Goal: Ask a question

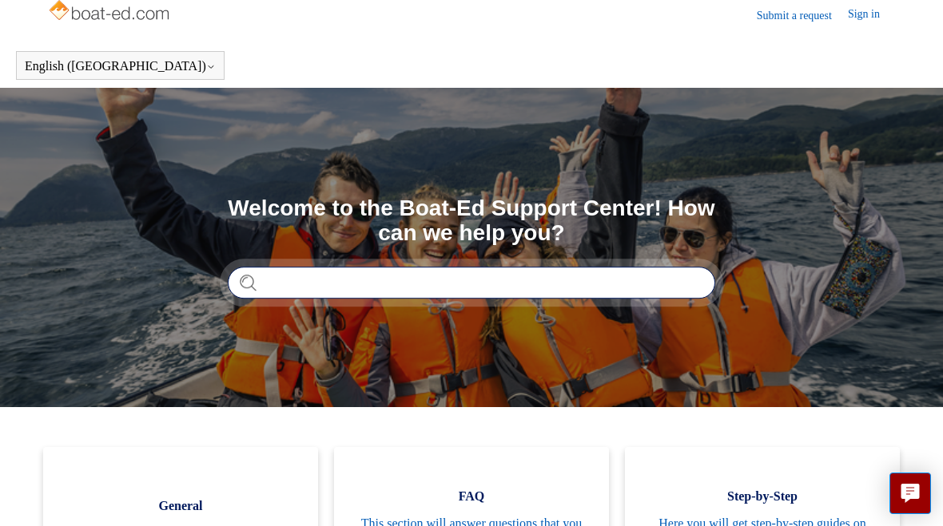
click at [647, 272] on input "Search" at bounding box center [471, 283] width 487 height 32
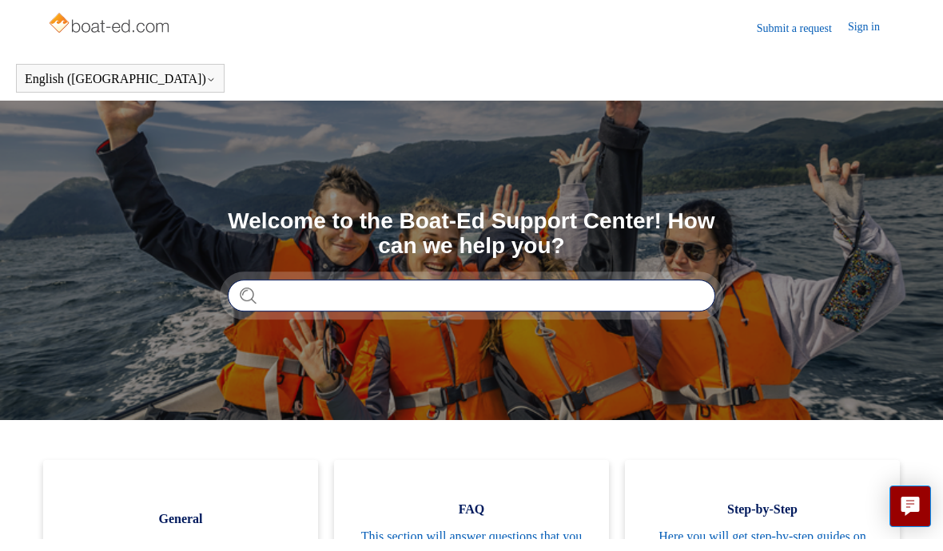
scroll to position [13, 0]
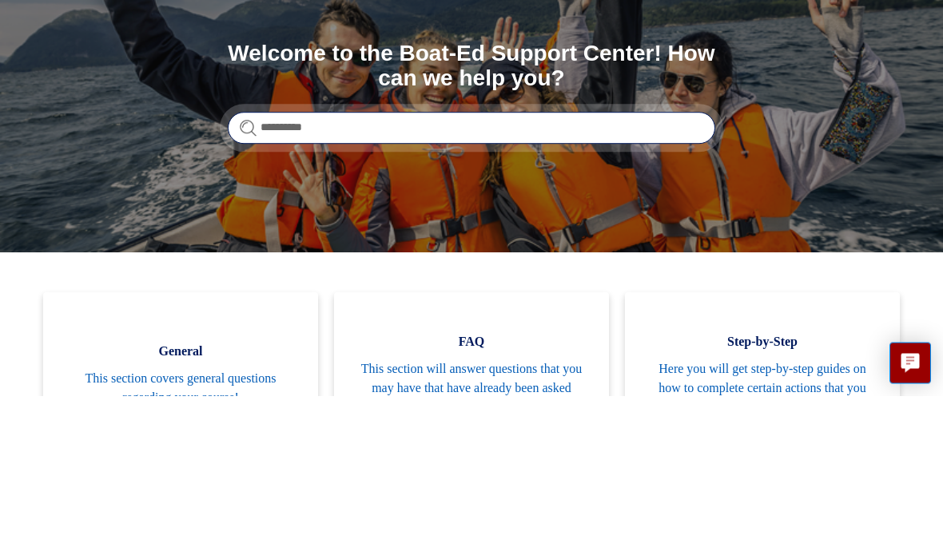
type input "**********"
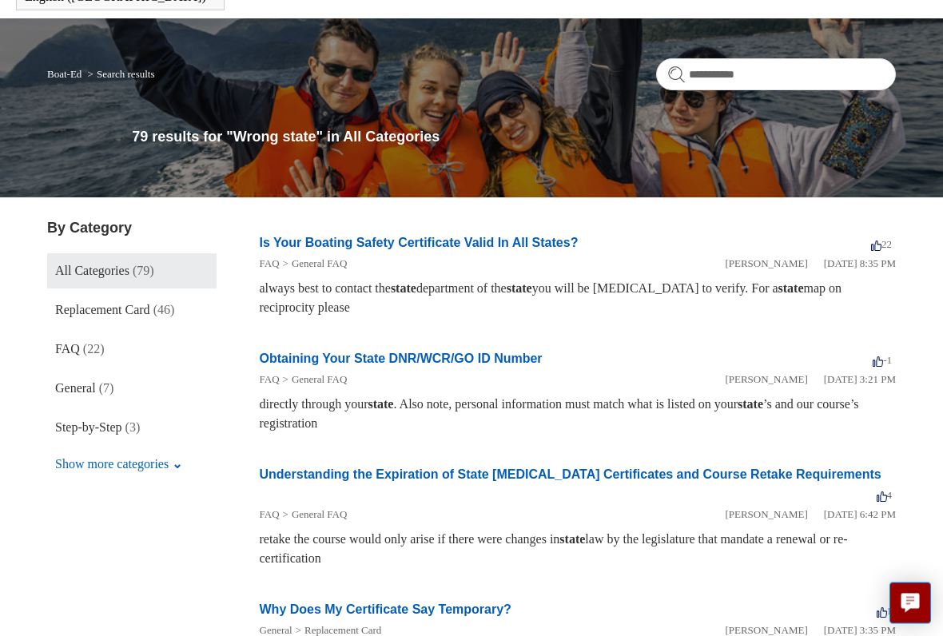
scroll to position [84, 0]
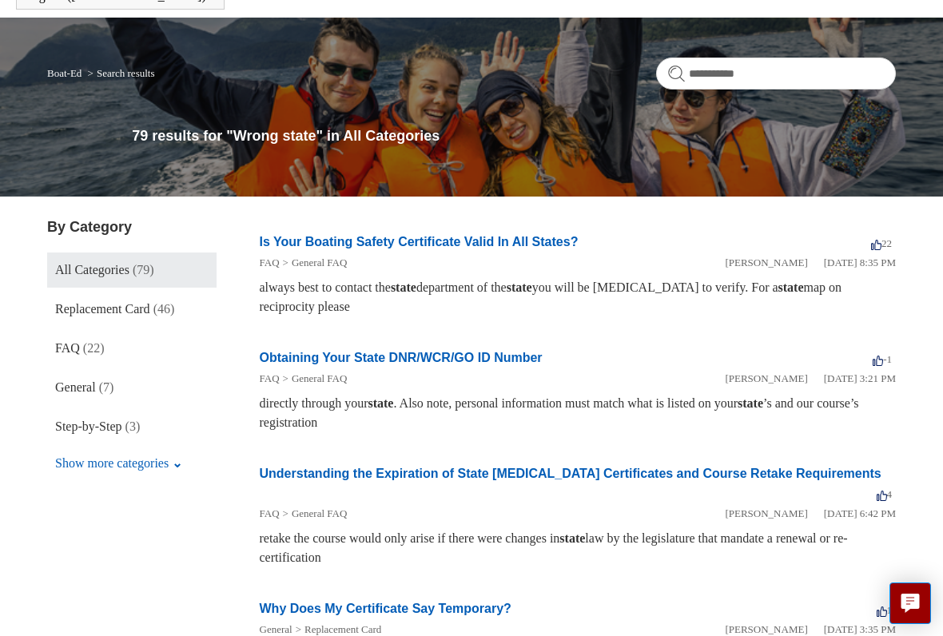
click at [68, 355] on span "FAQ" at bounding box center [67, 348] width 25 height 14
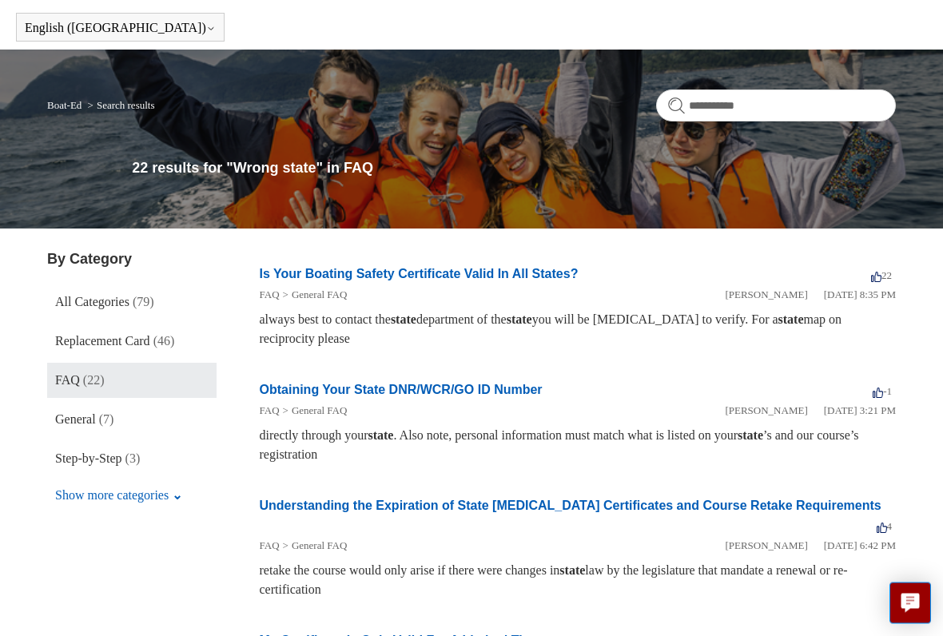
scroll to position [53, 0]
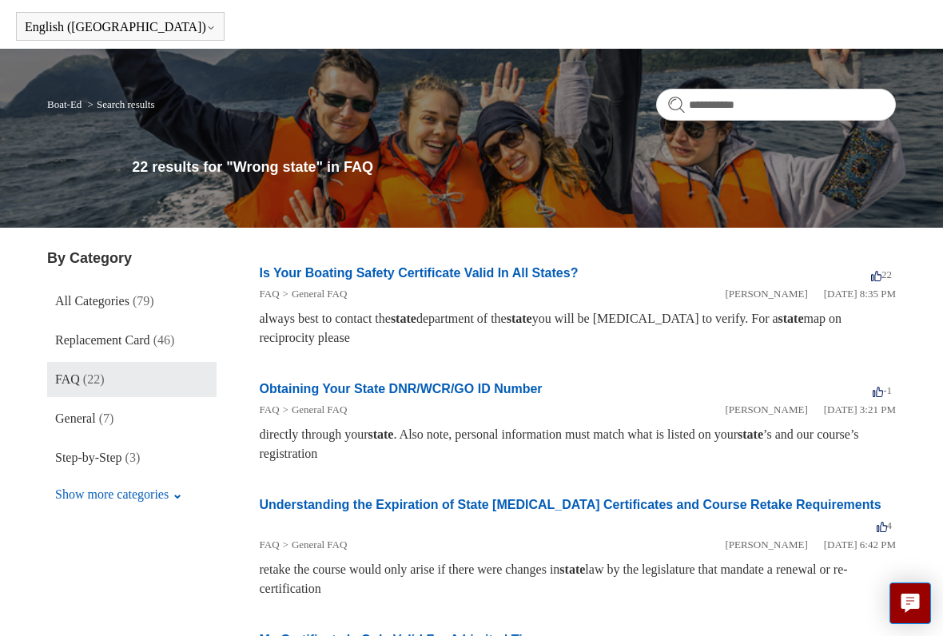
click at [77, 406] on link "General (7)" at bounding box center [131, 418] width 169 height 35
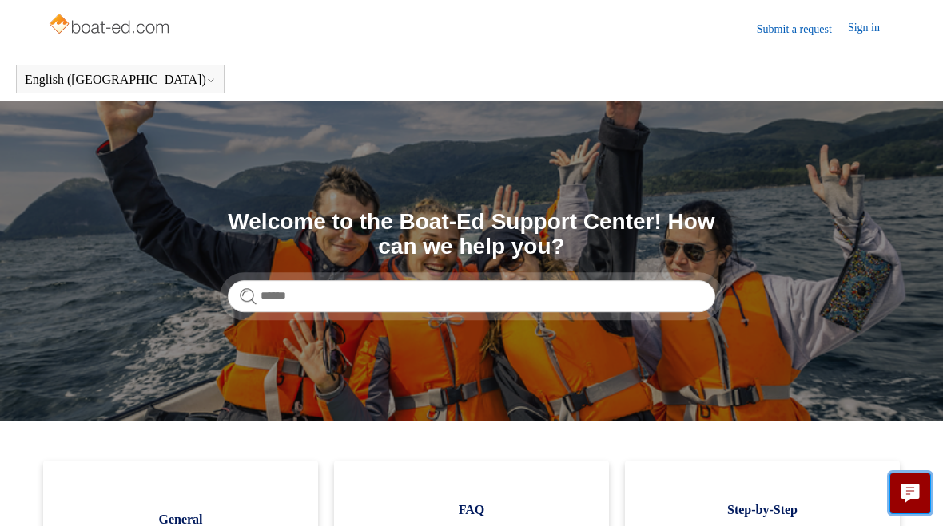
click at [912, 497] on icon "Live chat" at bounding box center [910, 491] width 18 height 15
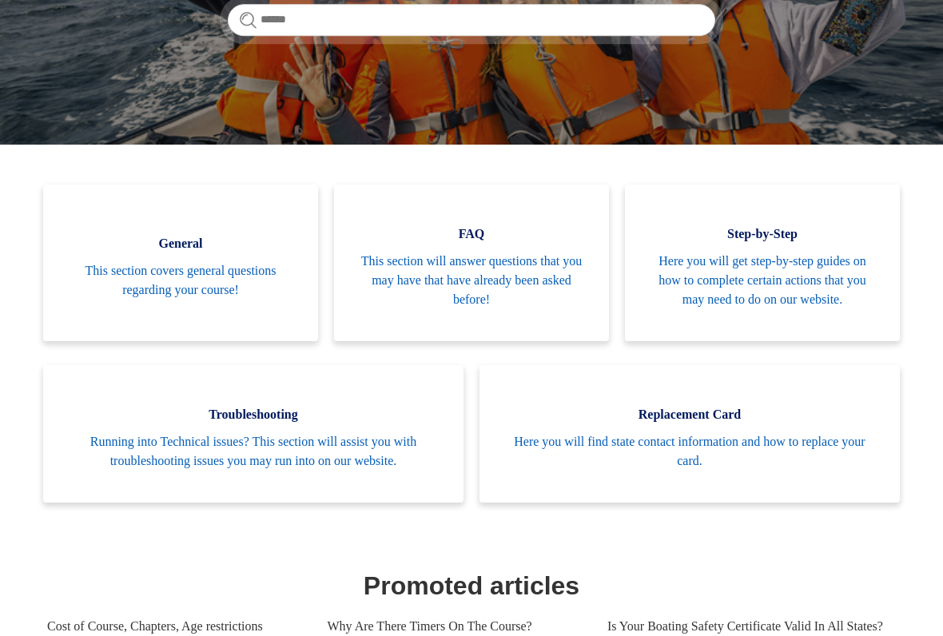
scroll to position [276, 0]
click at [483, 280] on span "This section will answer questions that you may have that have already been ask…" at bounding box center [471, 281] width 227 height 58
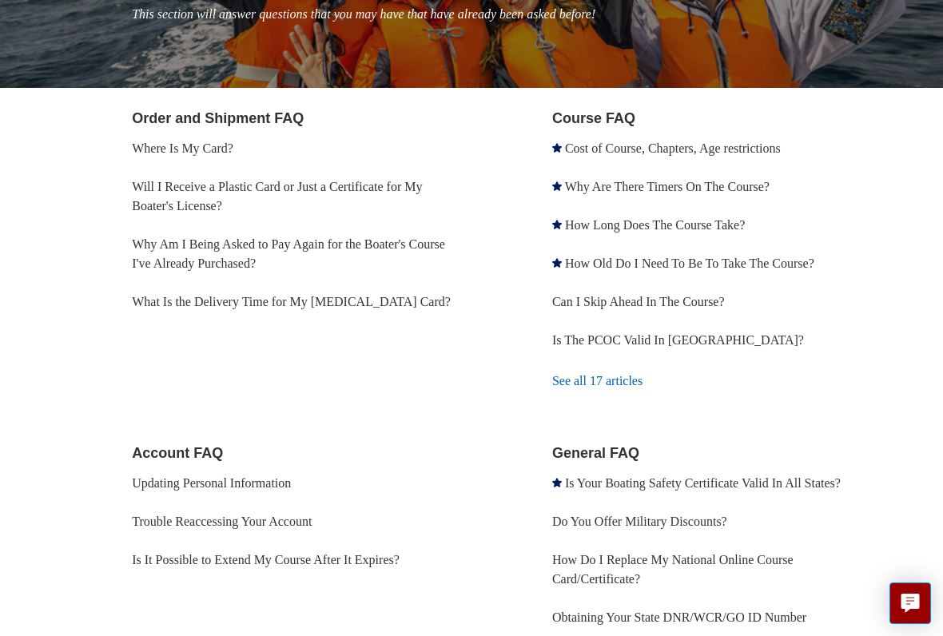
scroll to position [219, 0]
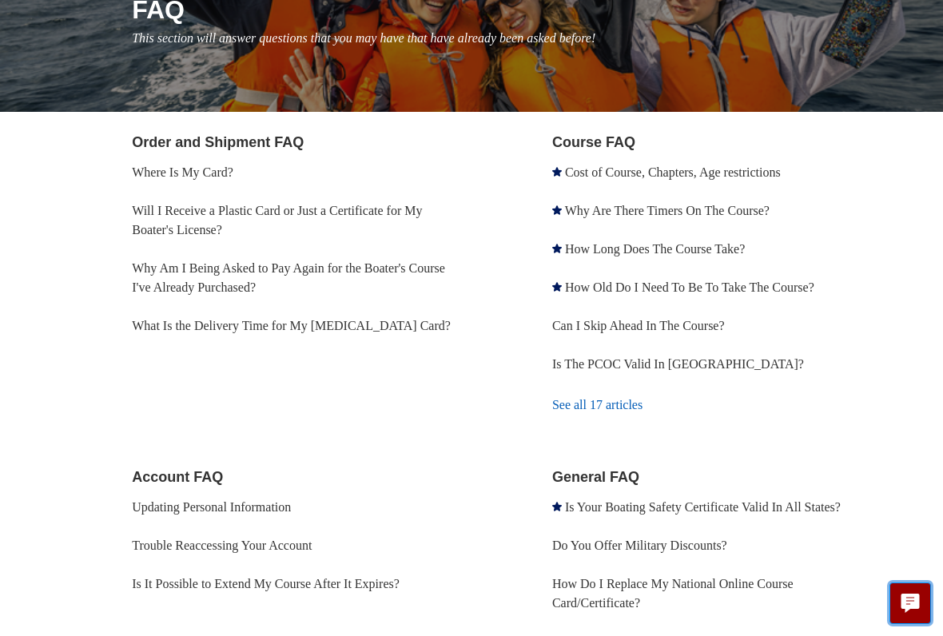
click at [912, 526] on button "Live chat" at bounding box center [910, 603] width 42 height 42
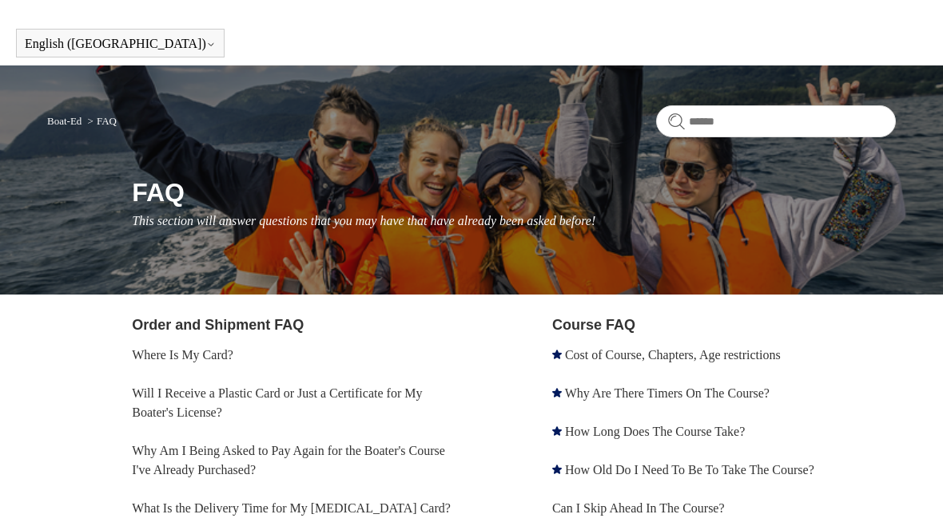
scroll to position [0, 0]
